Goal: Information Seeking & Learning: Learn about a topic

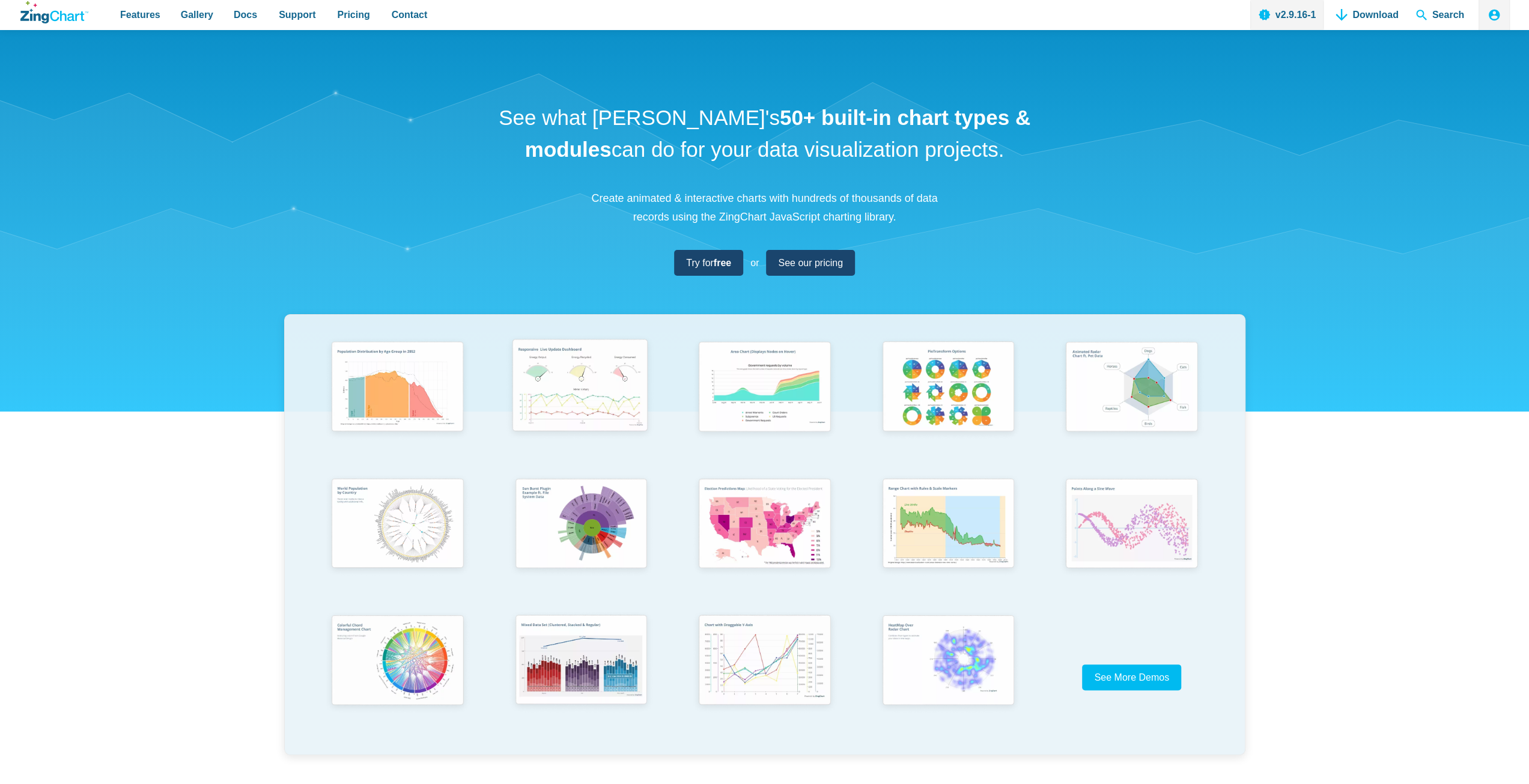
click at [573, 381] on img "App Content" at bounding box center [580, 387] width 152 height 108
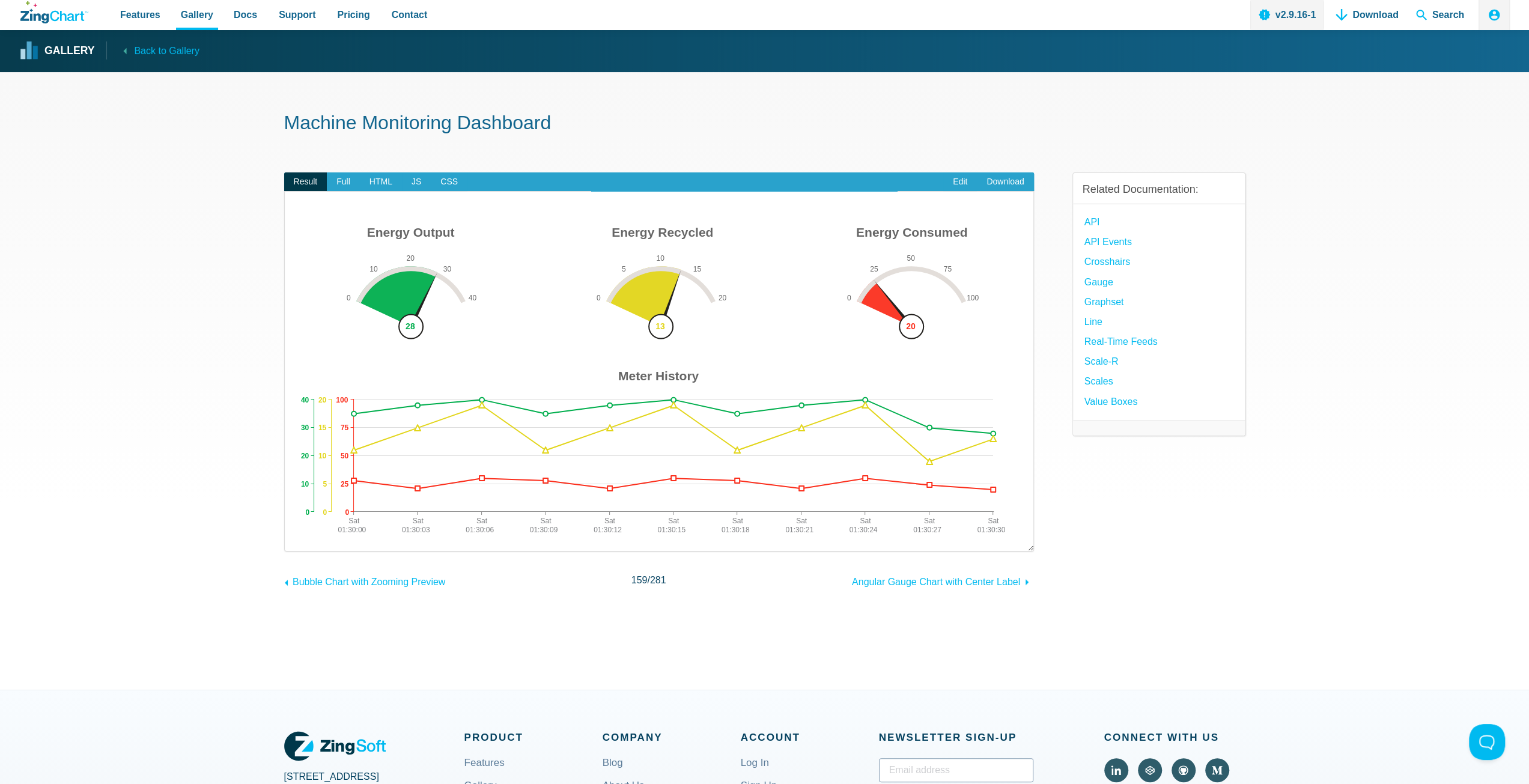
click at [660, 331] on img "App Content" at bounding box center [659, 379] width 725 height 318
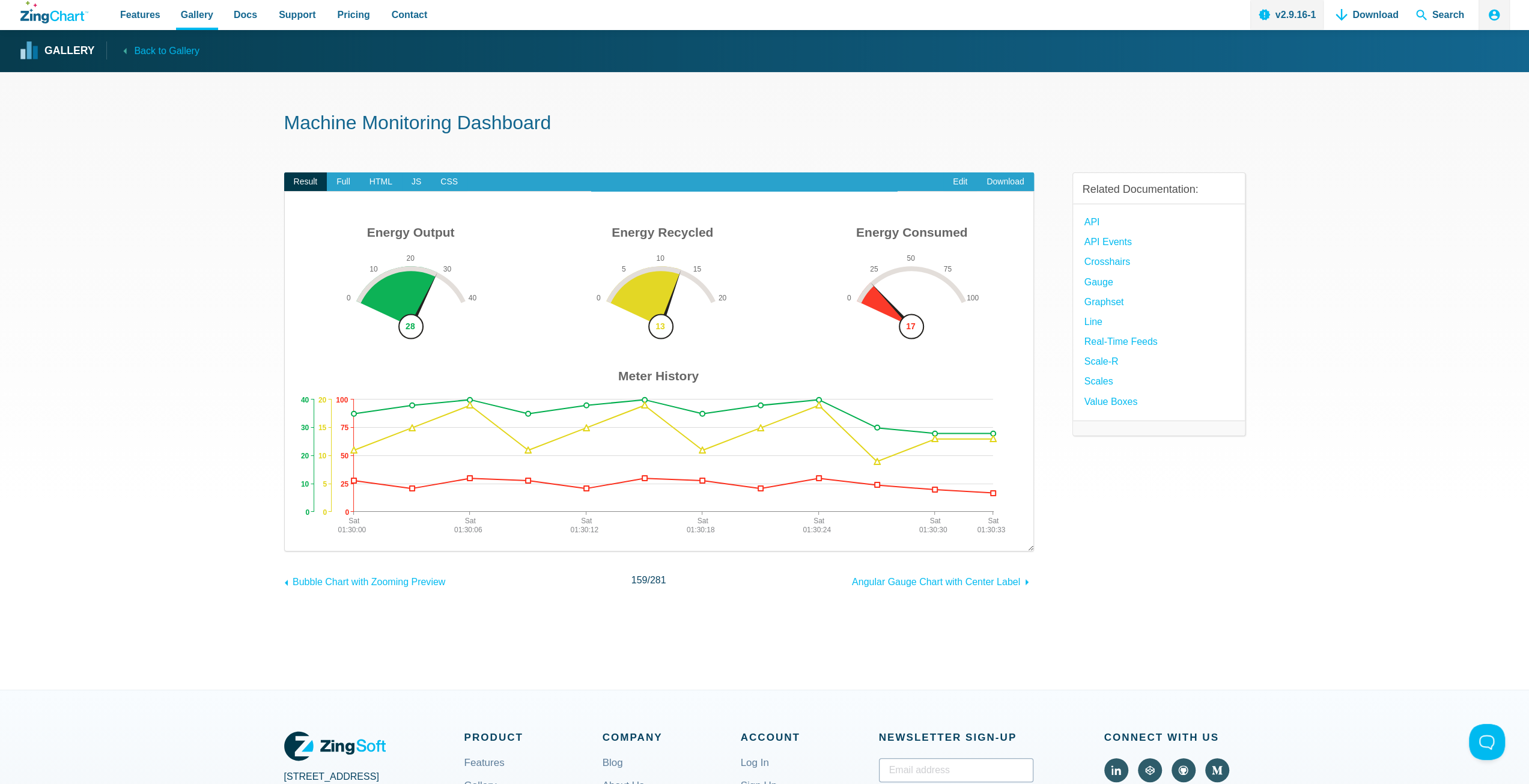
click at [692, 281] on img "App Content" at bounding box center [659, 379] width 725 height 318
